Goal: Task Accomplishment & Management: Use online tool/utility

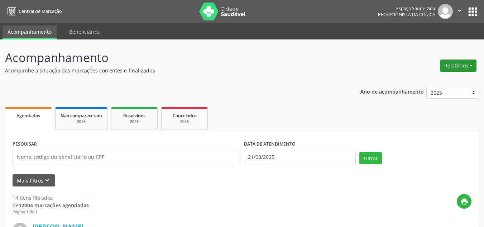
click at [466, 68] on button "Relatórios" at bounding box center [457, 65] width 37 height 12
click at [431, 80] on link "Agendamentos" at bounding box center [437, 81] width 77 height 10
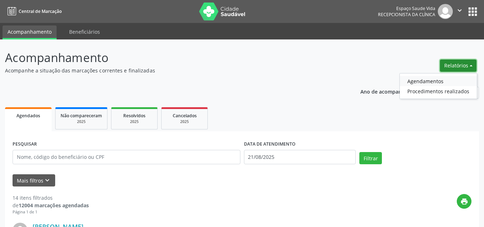
select select "7"
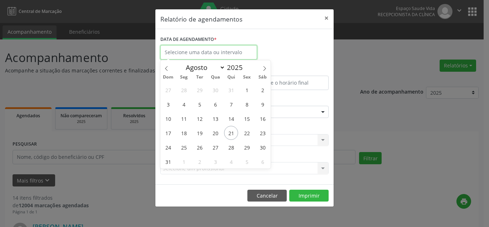
click at [246, 53] on input "text" at bounding box center [208, 52] width 97 height 14
click at [234, 131] on span "21" at bounding box center [231, 133] width 14 height 14
type input "21/08/2025"
click at [234, 131] on span "21" at bounding box center [231, 133] width 14 height 14
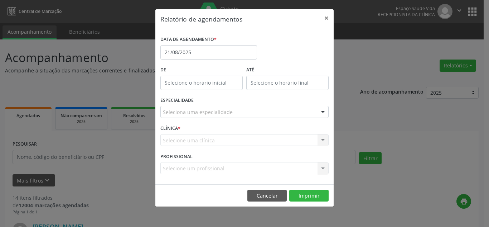
click at [234, 131] on div "CLÍNICA * Selecione uma clínica Nenhum resultado encontrado para: " " Não há ne…" at bounding box center [245, 137] width 172 height 28
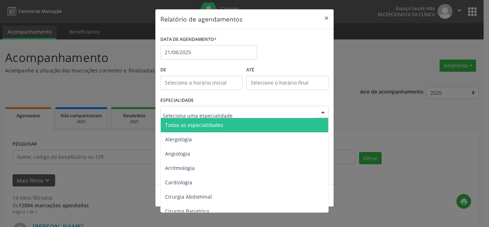
click at [244, 112] on div at bounding box center [244, 112] width 168 height 12
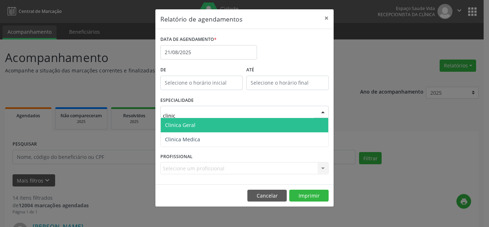
type input "clinica"
click at [206, 126] on span "Clinica Geral" at bounding box center [244, 125] width 167 height 14
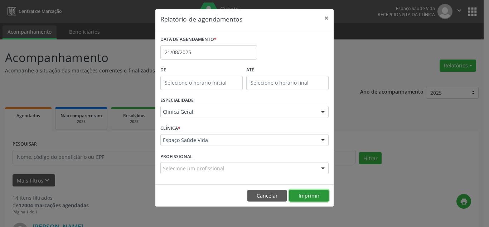
click at [309, 195] on button "Imprimir" at bounding box center [308, 195] width 39 height 12
